Goal: Navigation & Orientation: Find specific page/section

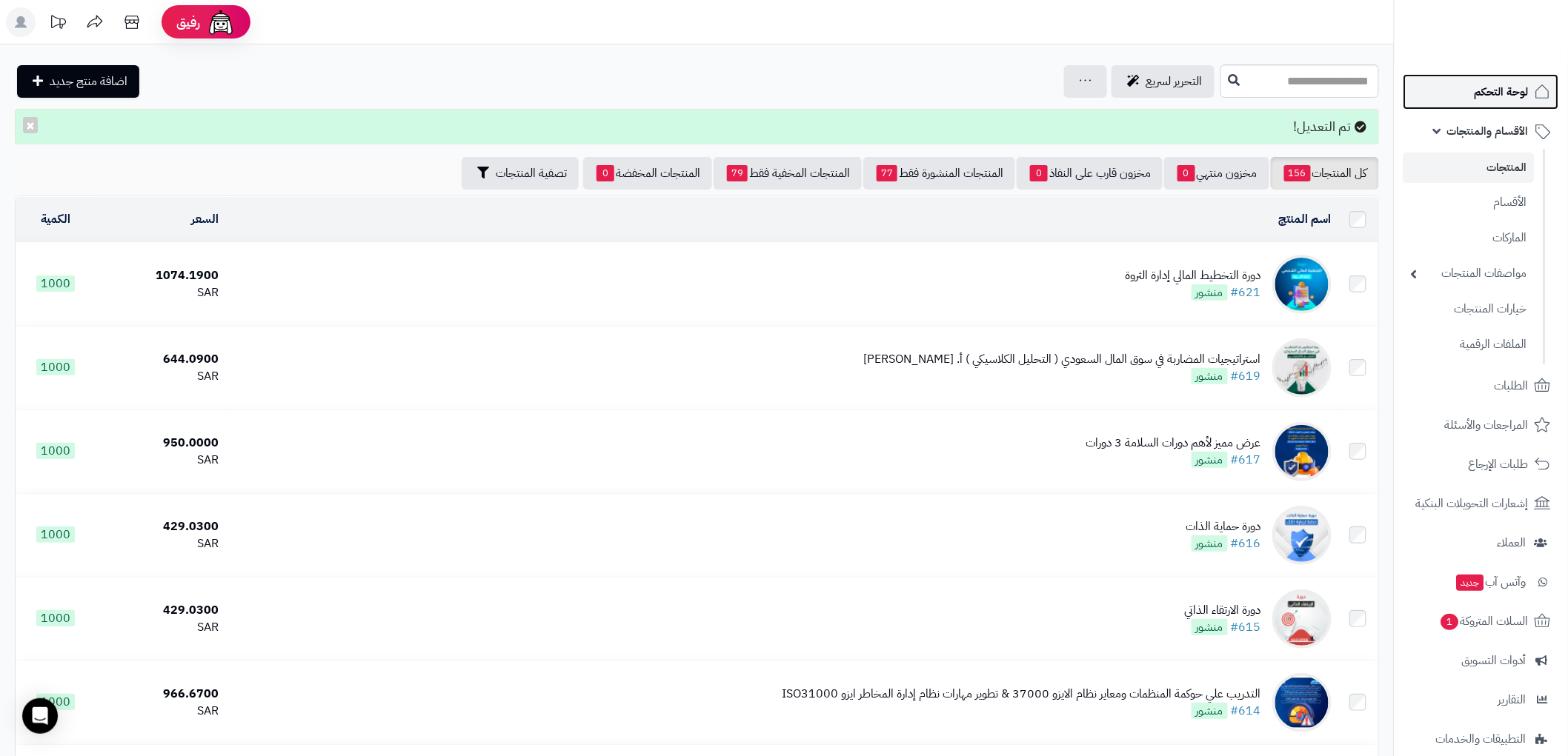
click at [1506, 93] on span "لوحة التحكم" at bounding box center [1502, 92] width 54 height 21
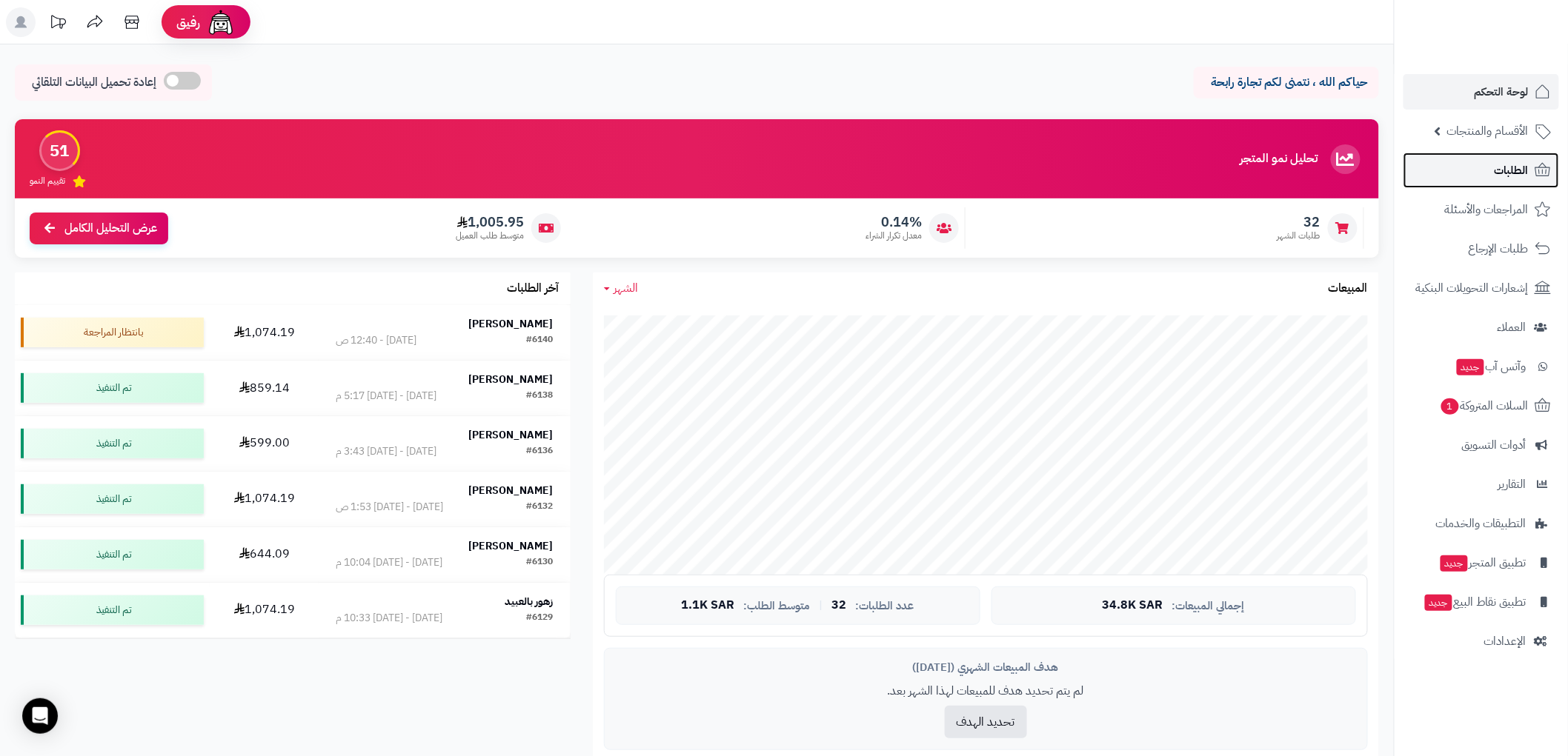
click at [1482, 172] on link "الطلبات" at bounding box center [1482, 171] width 156 height 36
